Goal: Task Accomplishment & Management: Manage account settings

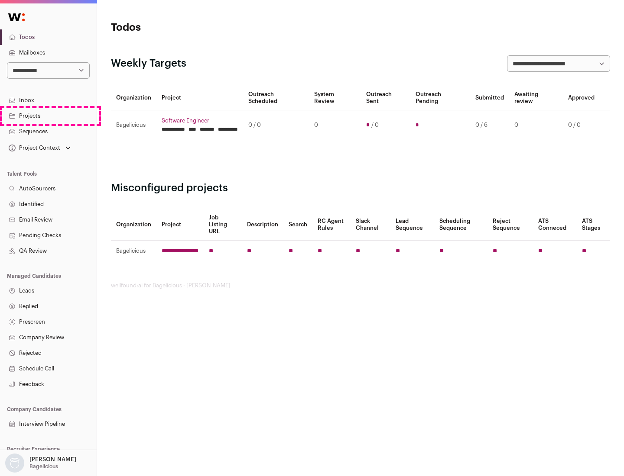
click at [48, 116] on link "Projects" at bounding box center [48, 116] width 97 height 16
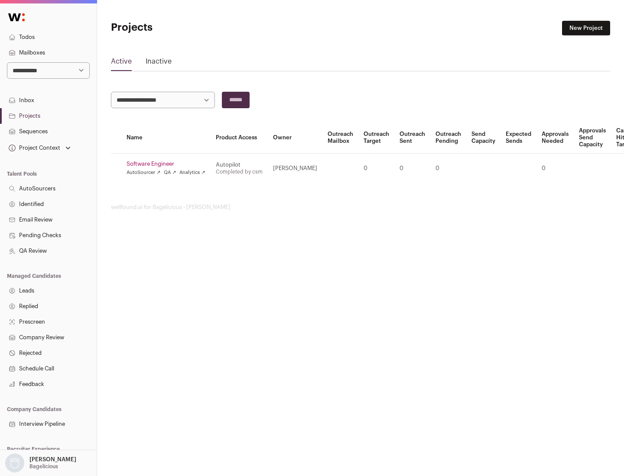
click at [168, 164] on link "Software Engineer" at bounding box center [165, 164] width 79 height 7
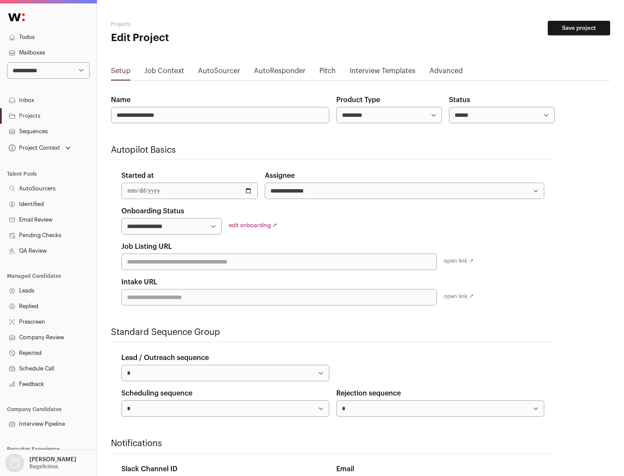
click at [579, 28] on button "Save project" at bounding box center [578, 28] width 62 height 15
